Goal: Navigation & Orientation: Find specific page/section

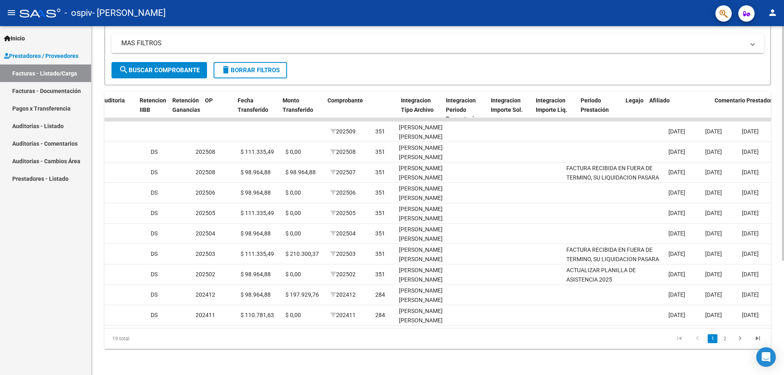
scroll to position [0, 588]
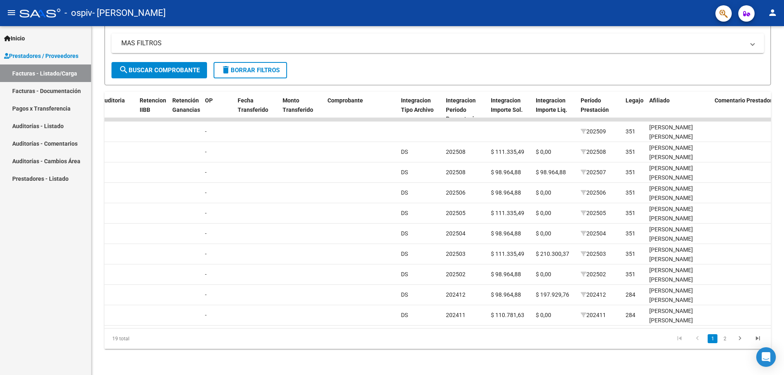
click at [41, 106] on link "Pagos x Transferencia" at bounding box center [45, 109] width 91 height 18
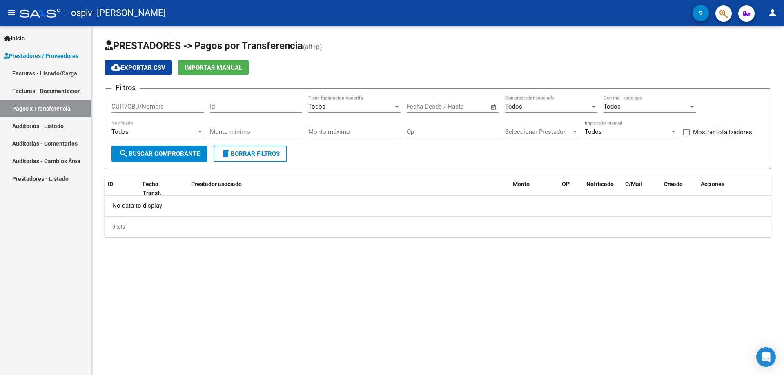
click at [53, 125] on link "Auditorías - Listado" at bounding box center [45, 126] width 91 height 18
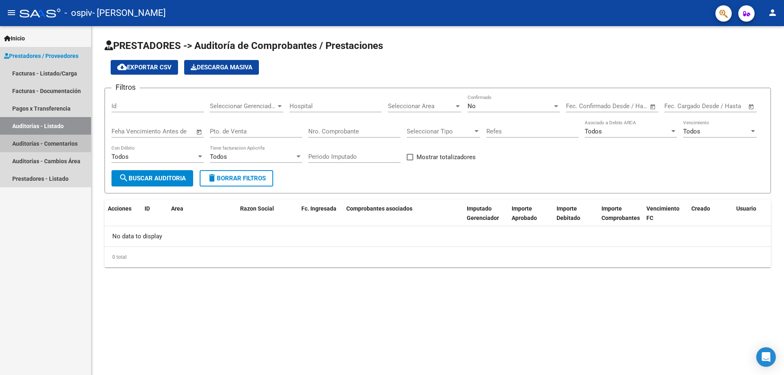
click at [48, 140] on link "Auditorías - Comentarios" at bounding box center [45, 144] width 91 height 18
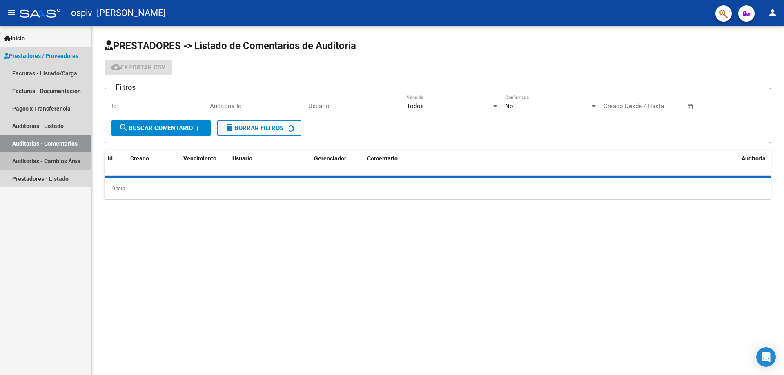
click at [62, 164] on link "Auditorías - Cambios Área" at bounding box center [45, 161] width 91 height 18
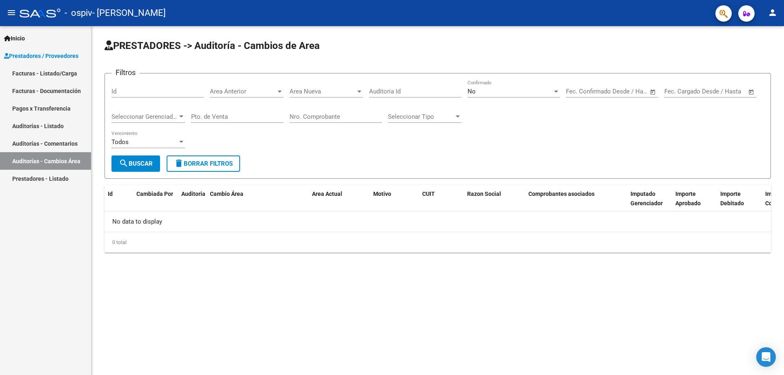
click at [63, 80] on link "Facturas - Listado/Carga" at bounding box center [45, 74] width 91 height 18
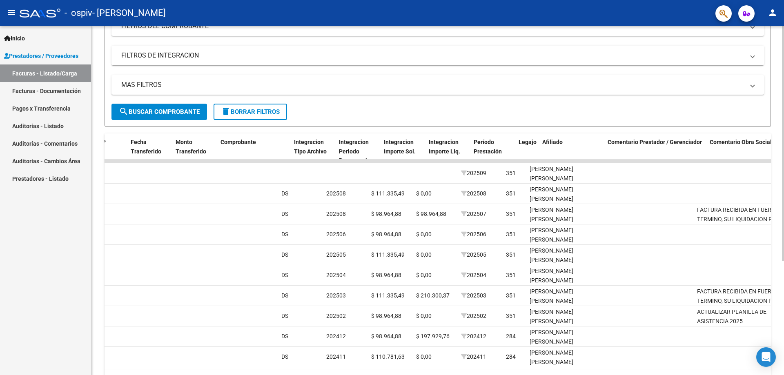
scroll to position [0, 681]
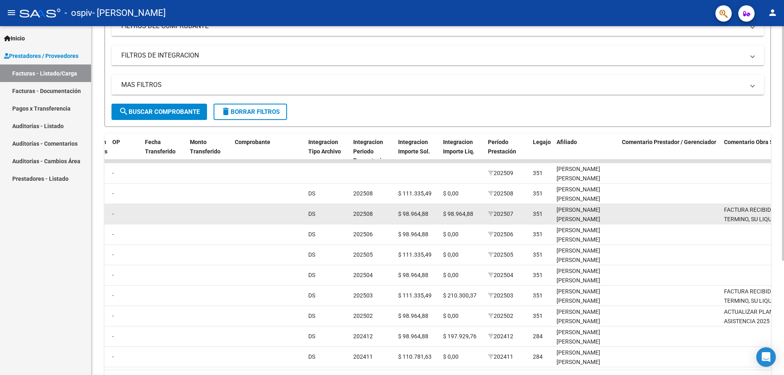
click at [344, 216] on div "DS" at bounding box center [327, 213] width 38 height 9
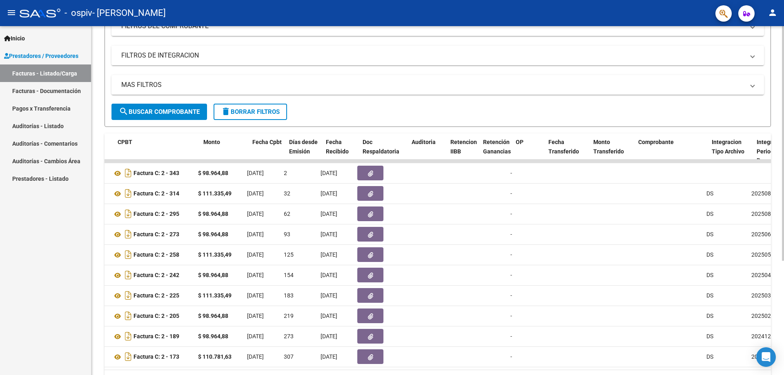
scroll to position [0, 273]
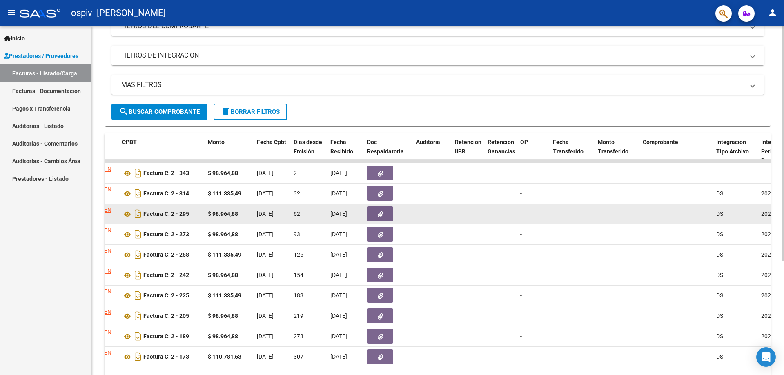
click at [330, 214] on span "[DATE]" at bounding box center [338, 214] width 17 height 7
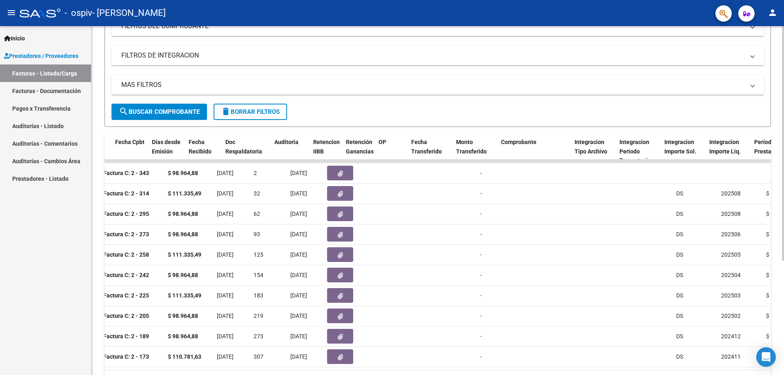
scroll to position [0, 235]
